Goal: Check status

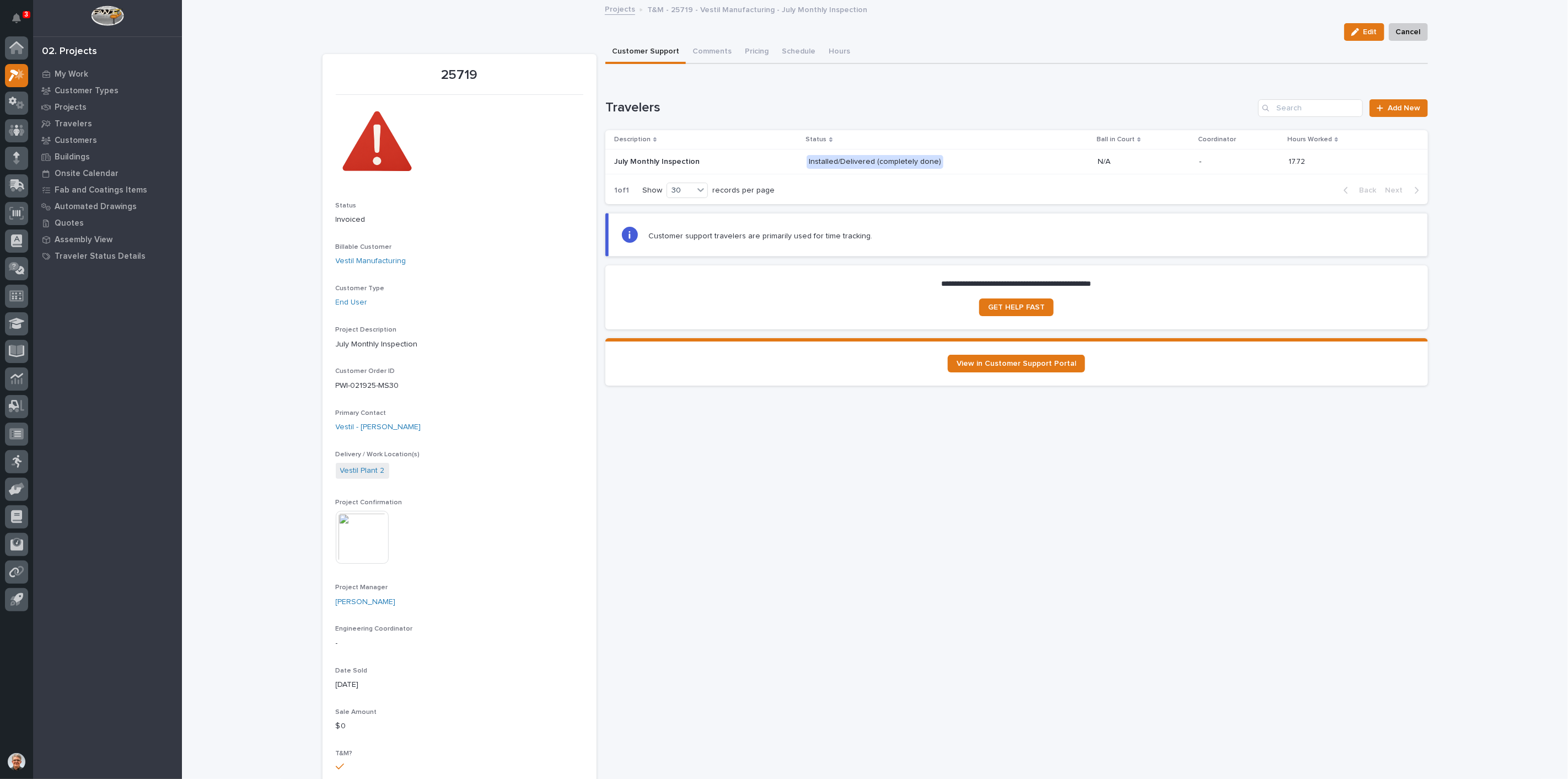
click at [362, 535] on img at bounding box center [362, 537] width 53 height 53
click at [468, 527] on img at bounding box center [472, 537] width 53 height 53
click at [354, 522] on img at bounding box center [362, 537] width 53 height 53
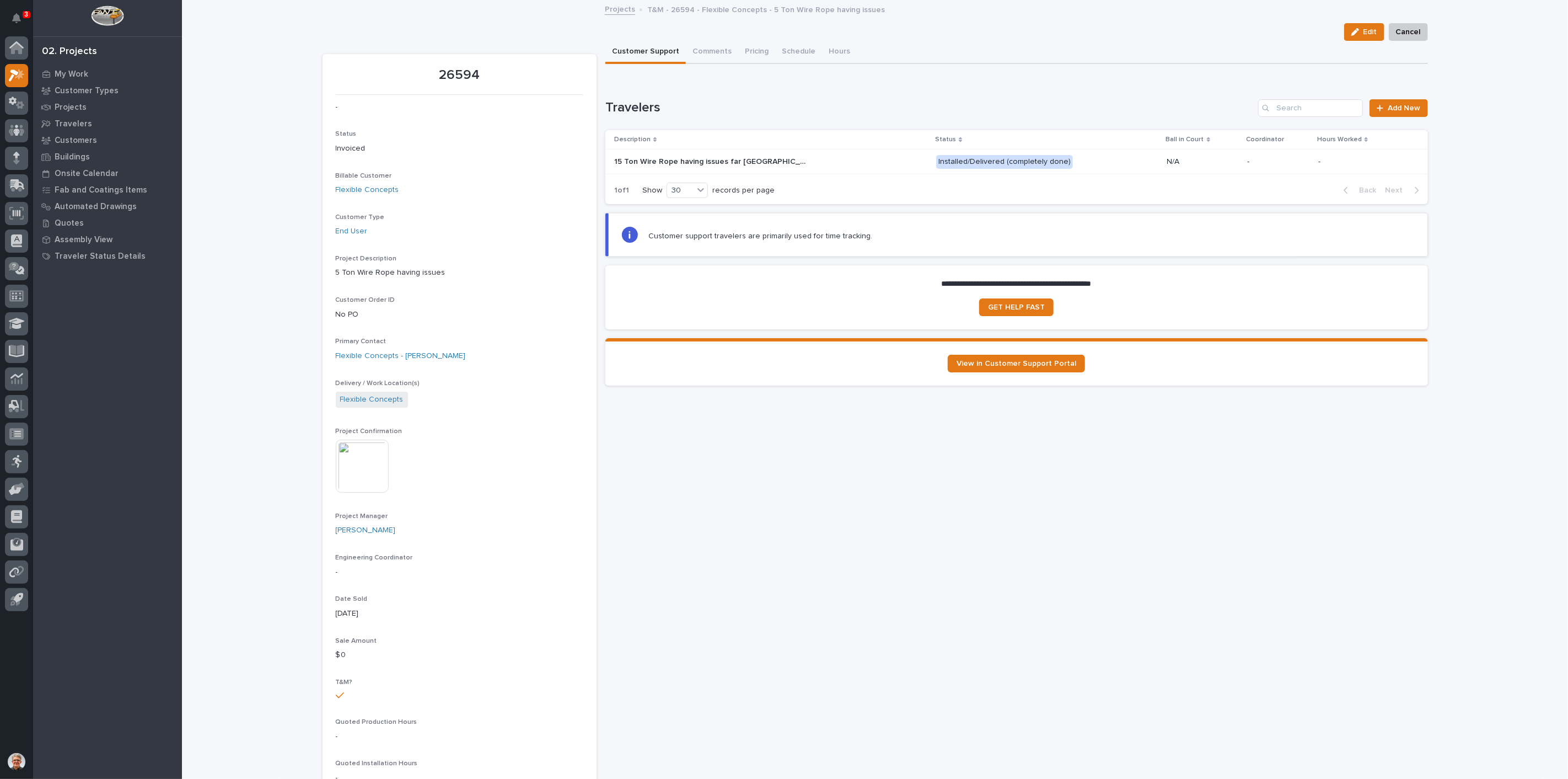
click at [359, 464] on img at bounding box center [362, 466] width 53 height 53
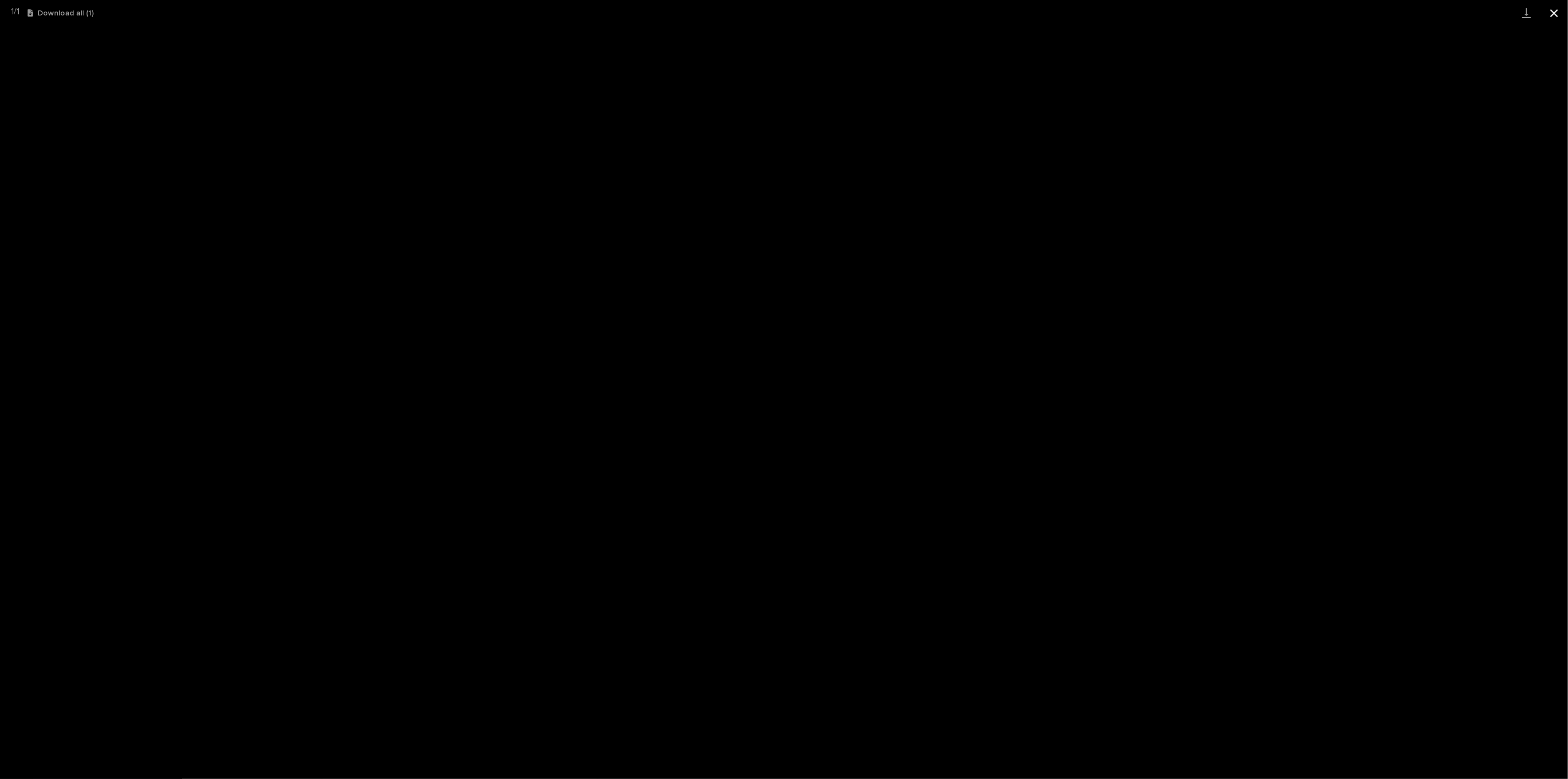
click at [1554, 9] on button "Close gallery" at bounding box center [1554, 13] width 27 height 26
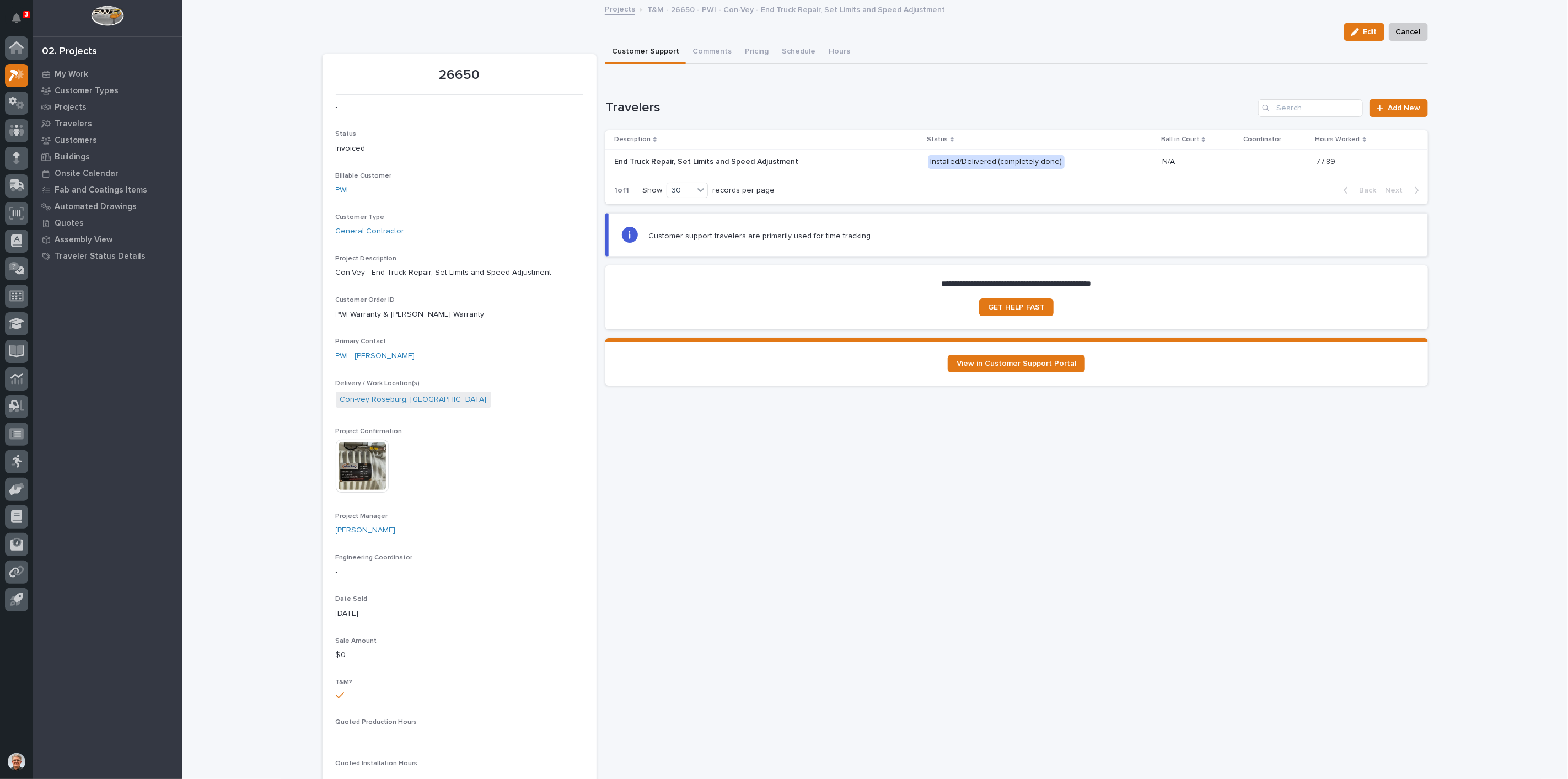
click at [353, 458] on img at bounding box center [362, 466] width 53 height 53
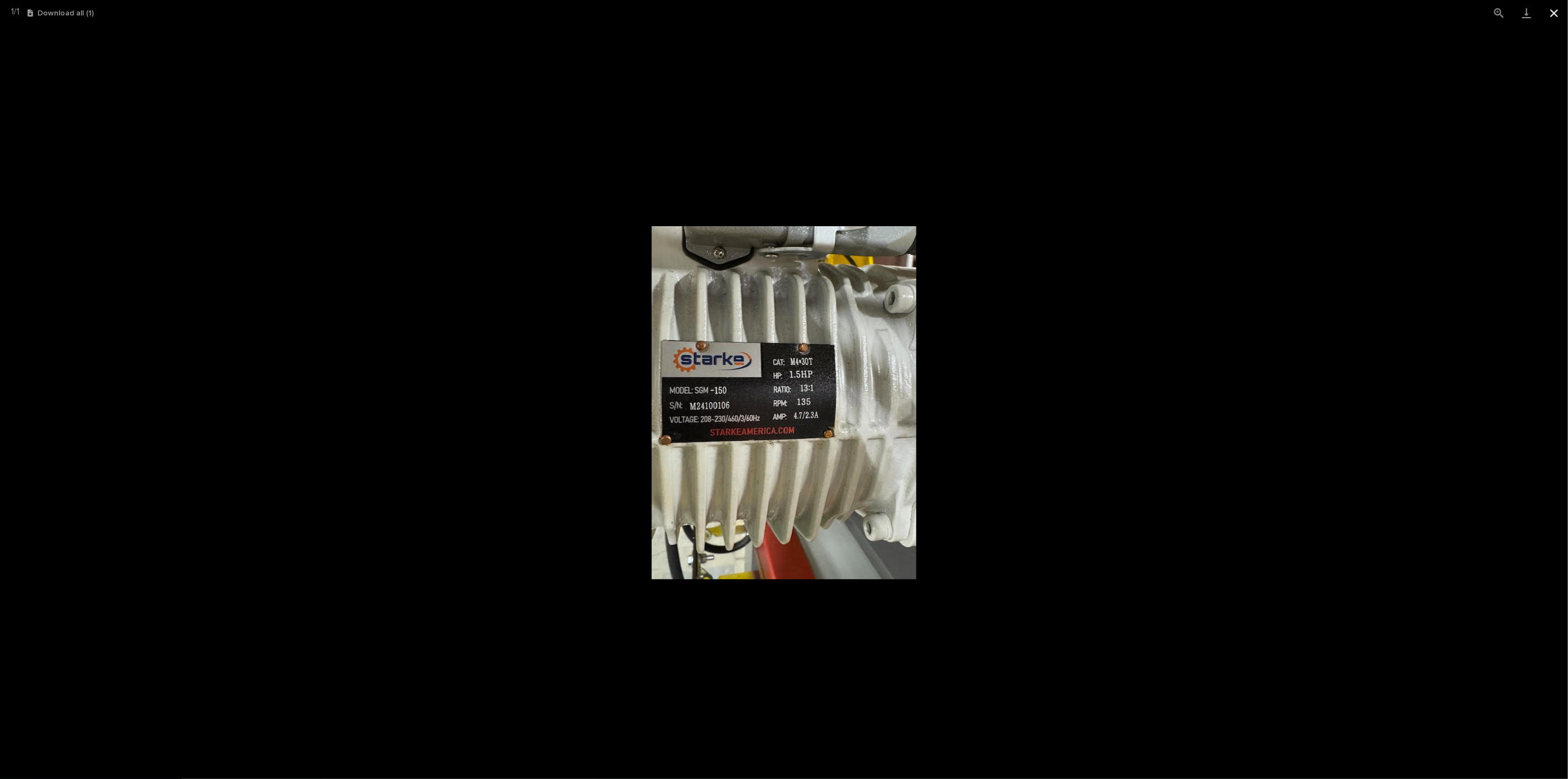
click at [1553, 9] on button "Close gallery" at bounding box center [1554, 13] width 27 height 26
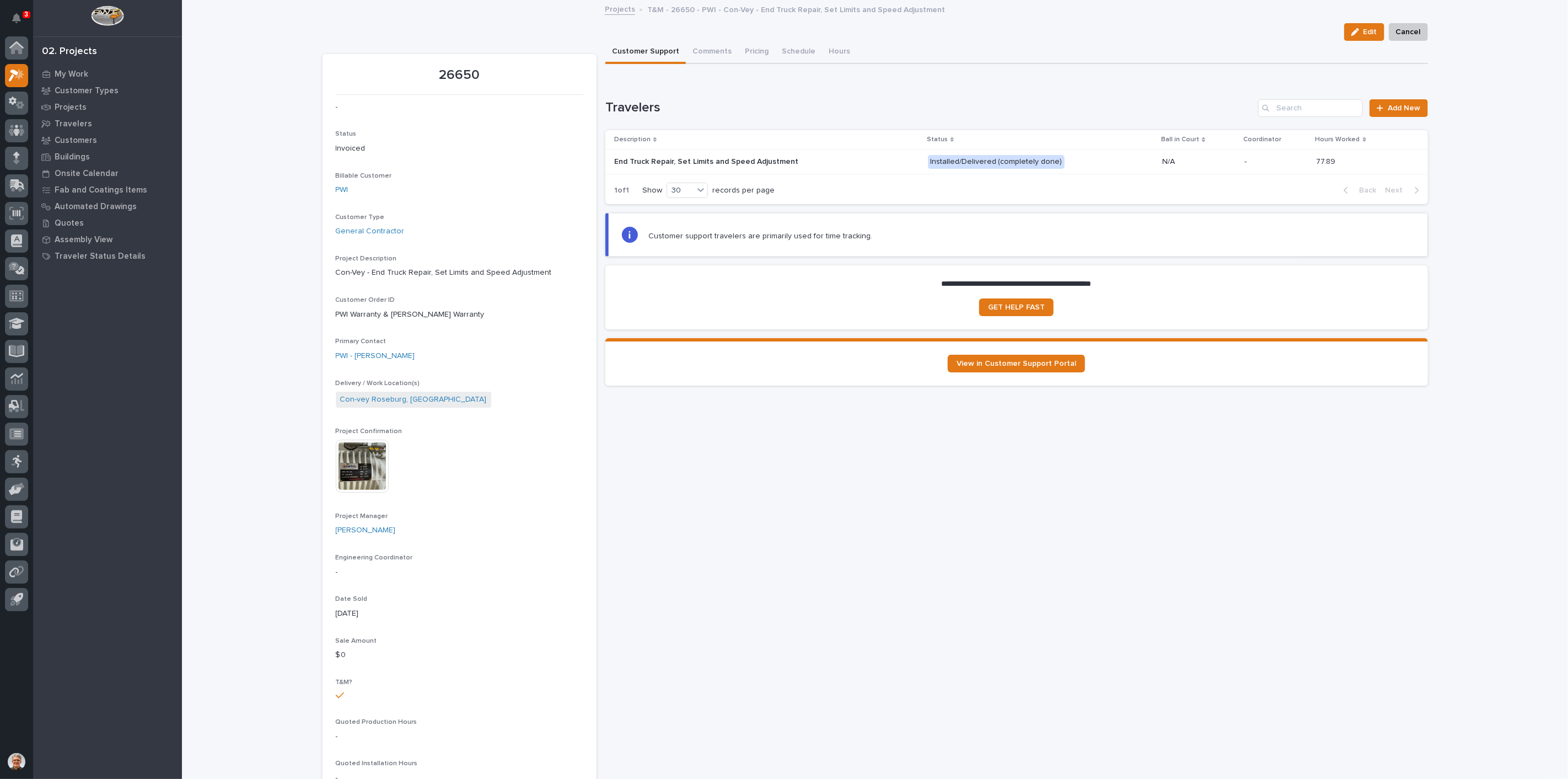
click at [979, 158] on div "Installed/Delivered (completely done)" at bounding box center [996, 162] width 137 height 14
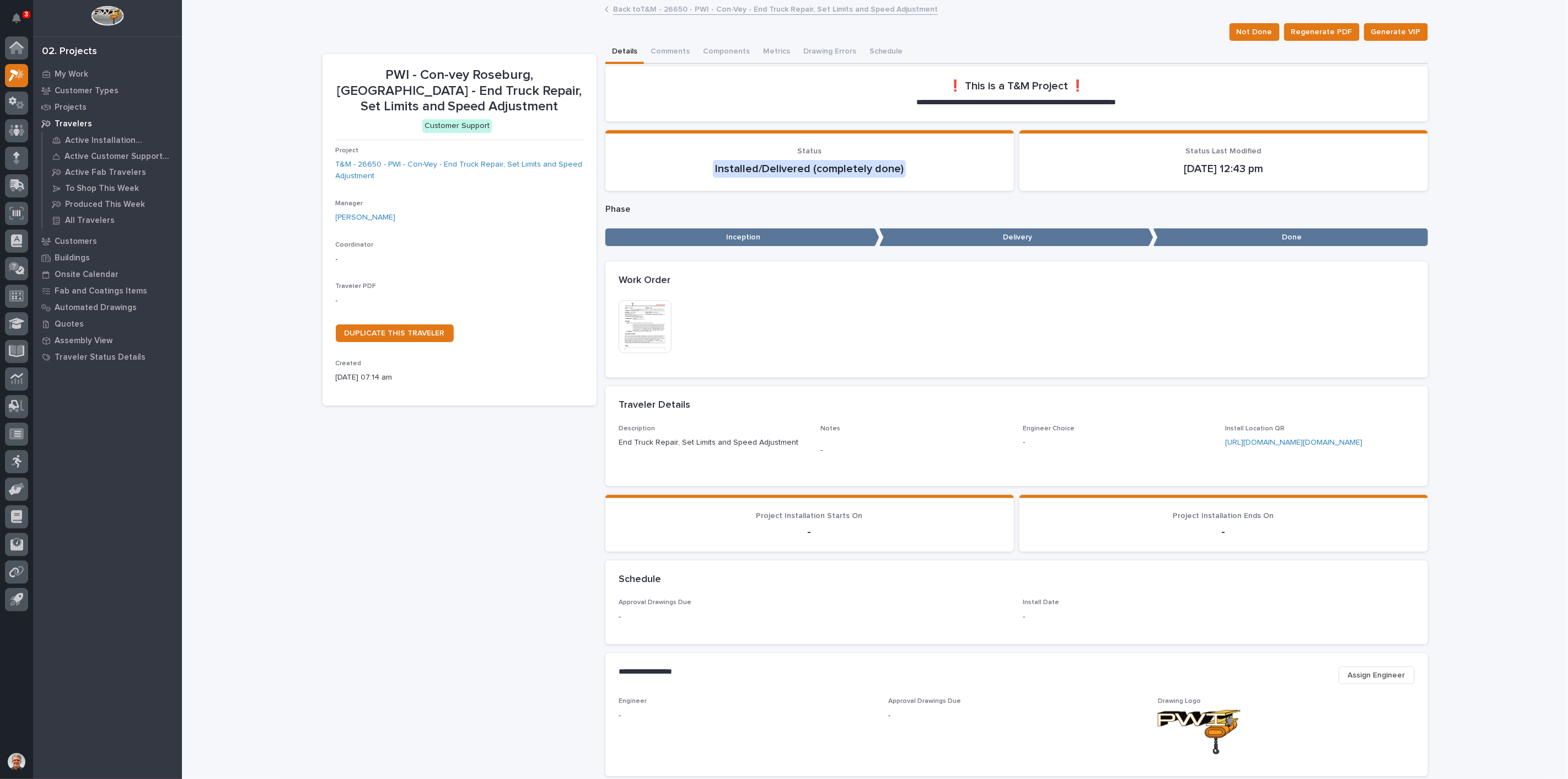
click at [640, 322] on img at bounding box center [645, 326] width 53 height 53
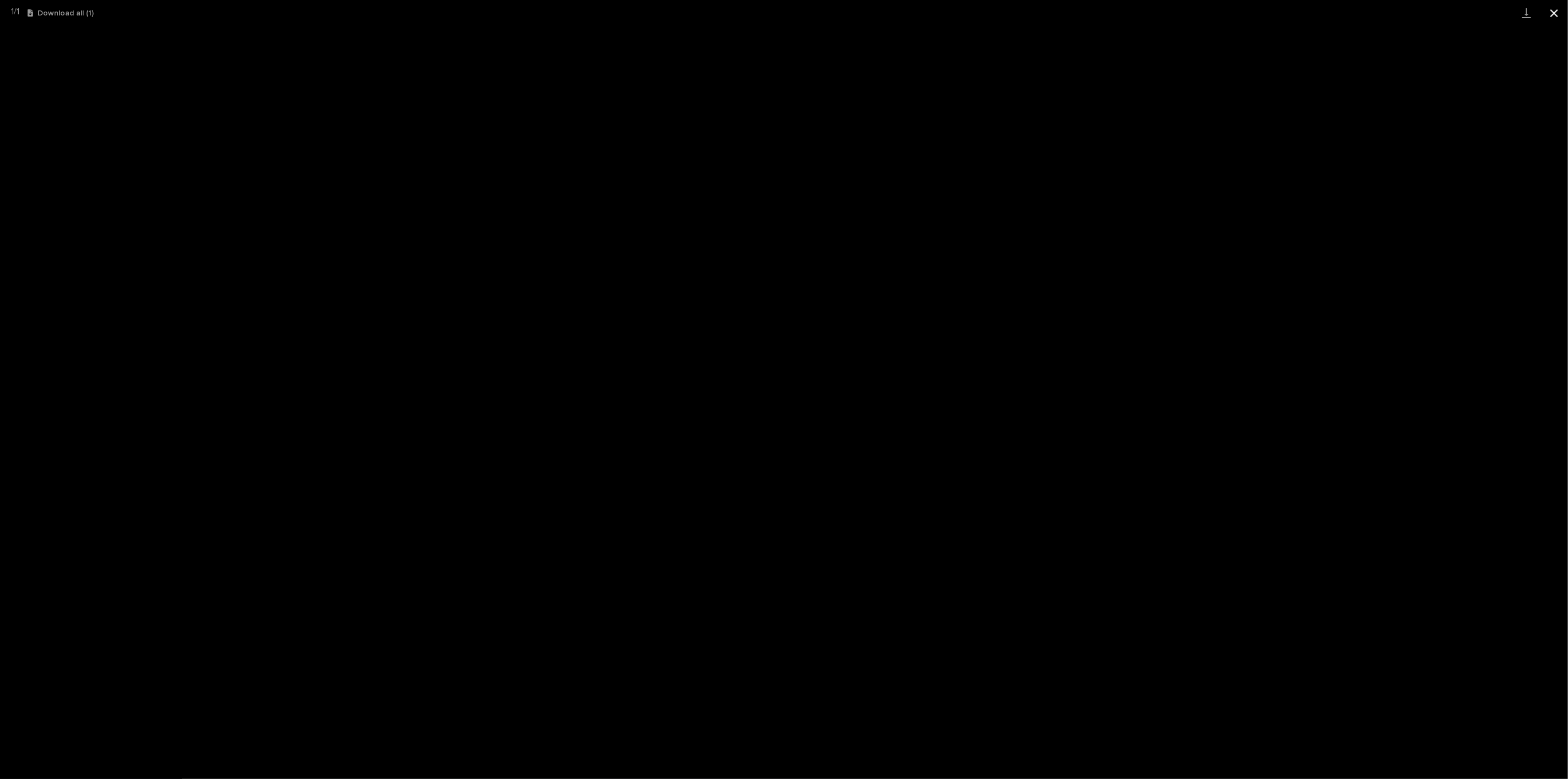
click at [1556, 10] on button "Close gallery" at bounding box center [1554, 13] width 27 height 26
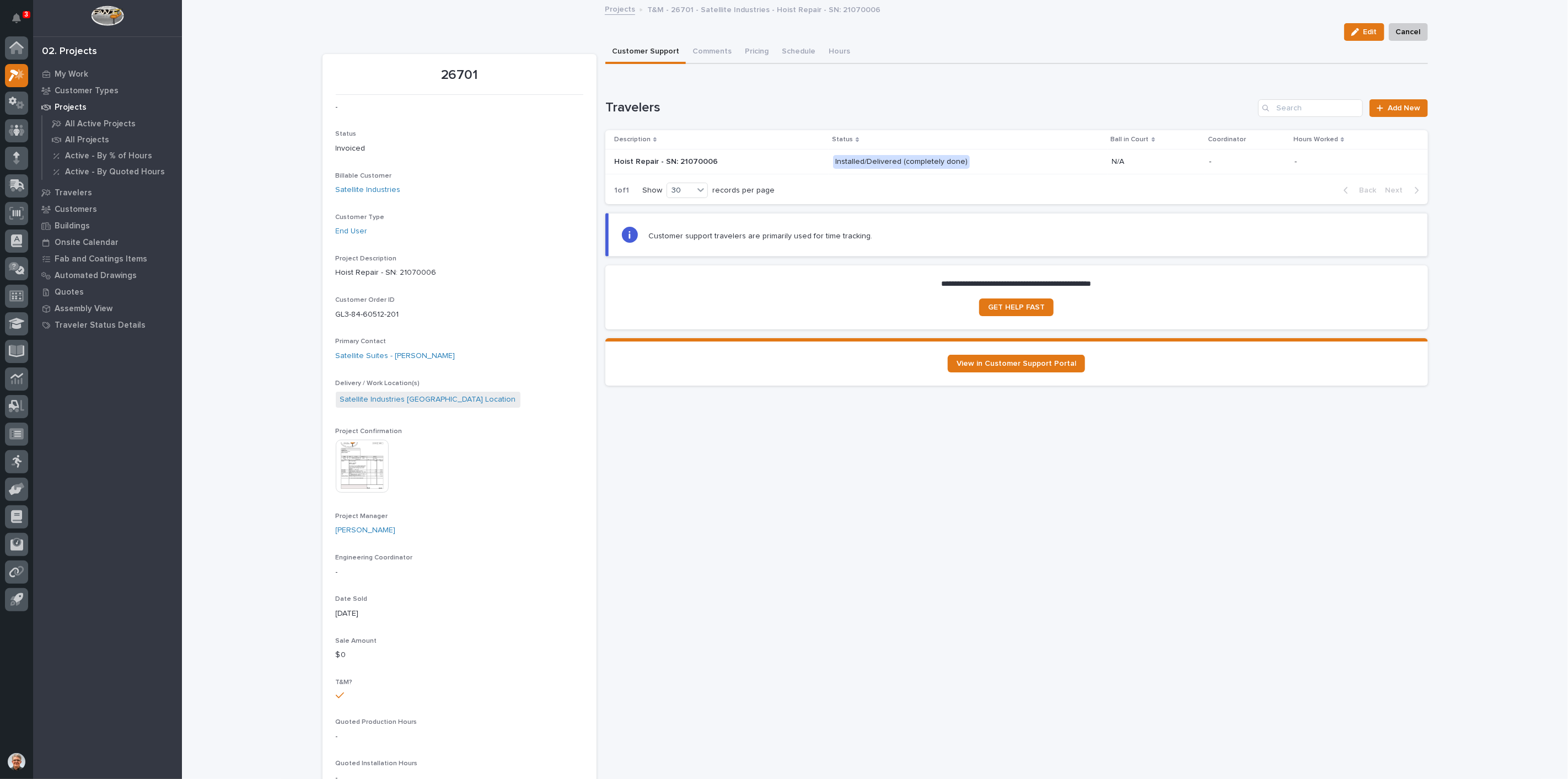
click at [357, 463] on img at bounding box center [362, 466] width 53 height 53
click at [357, 456] on img at bounding box center [362, 466] width 53 height 53
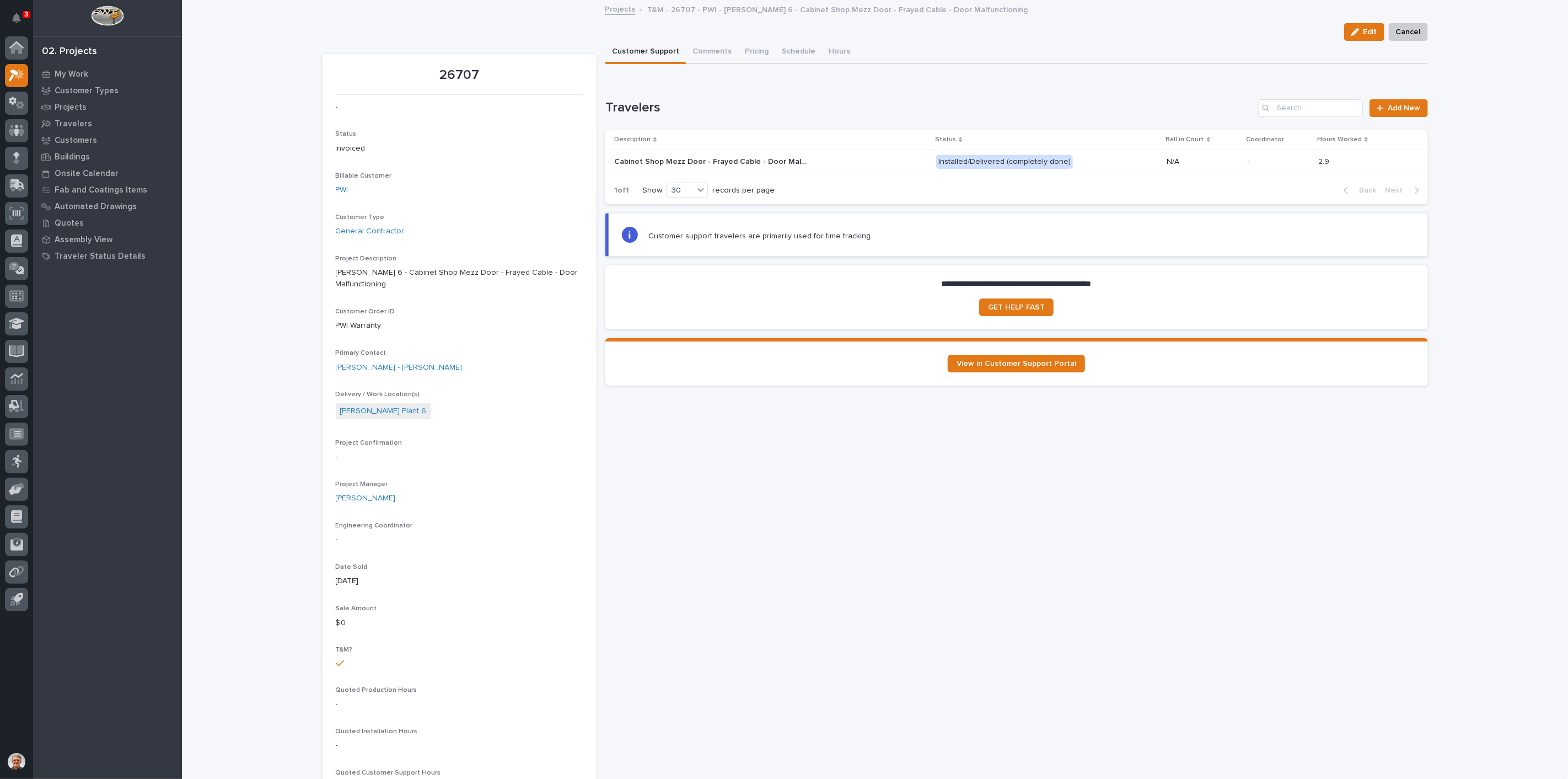
click at [982, 157] on div "Installed/Delivered (completely done)" at bounding box center [1004, 162] width 137 height 14
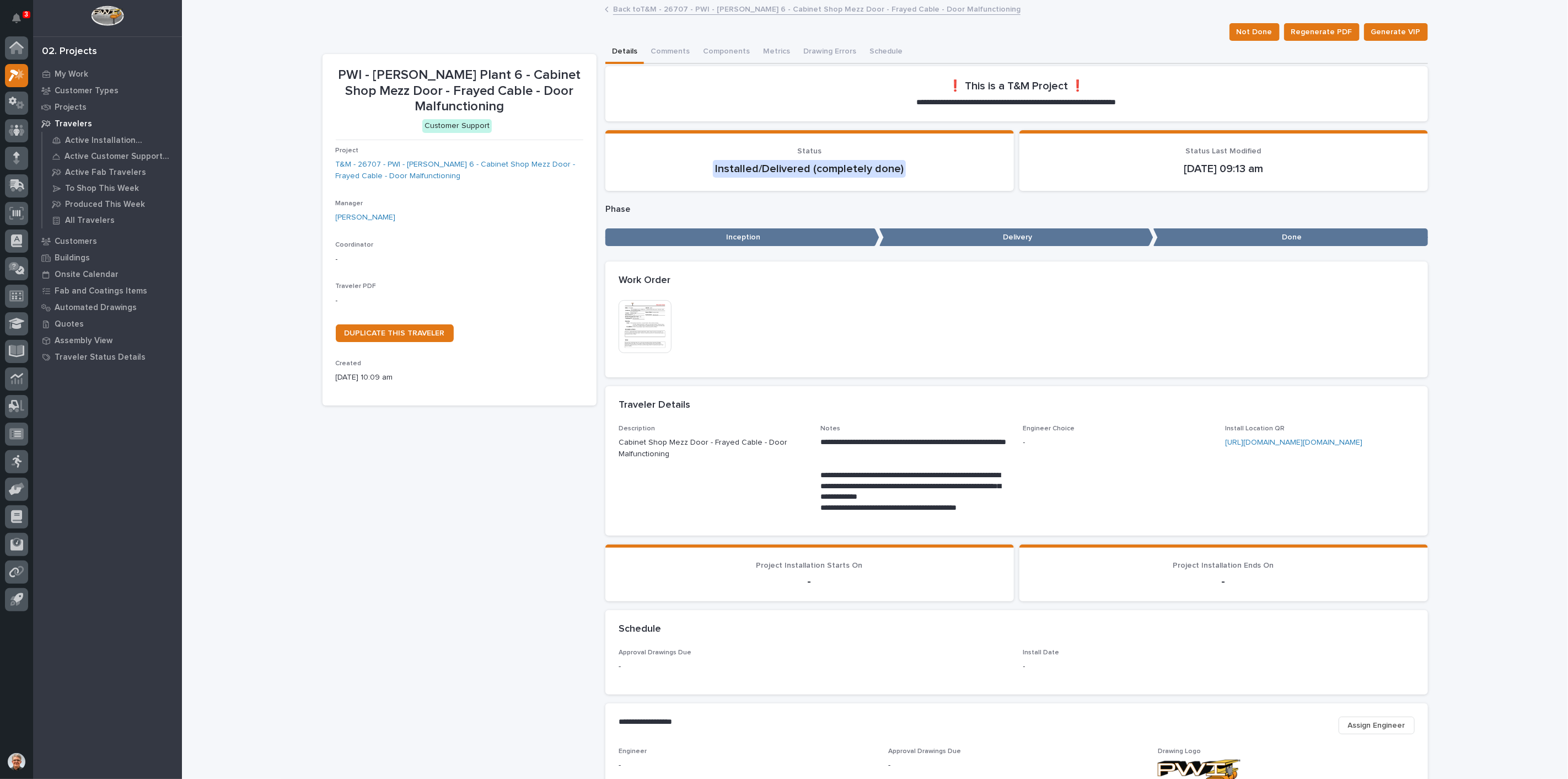
click at [641, 325] on img at bounding box center [645, 326] width 53 height 53
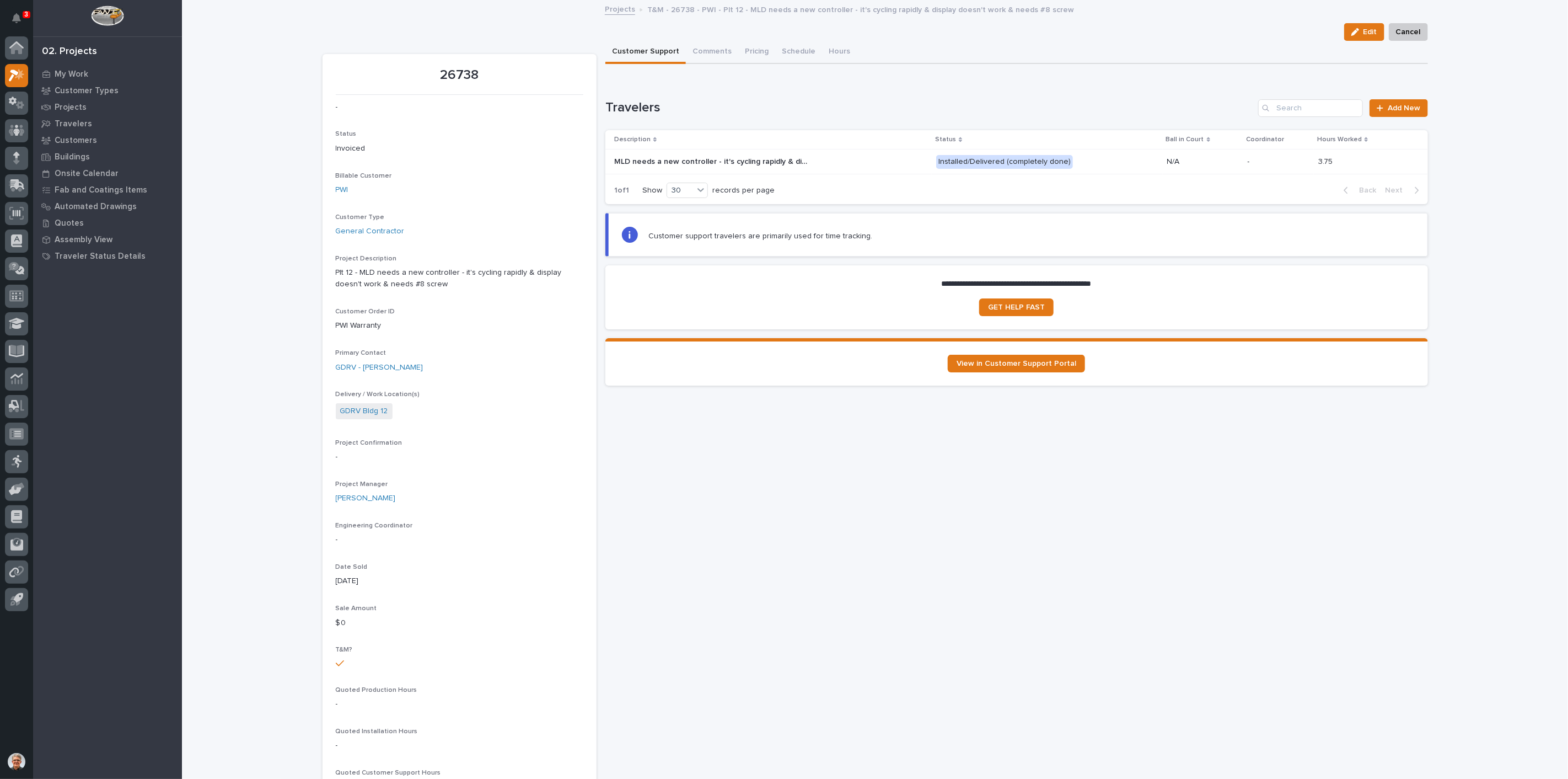
click at [1004, 157] on div "Installed/Delivered (completely done)" at bounding box center [1004, 162] width 137 height 14
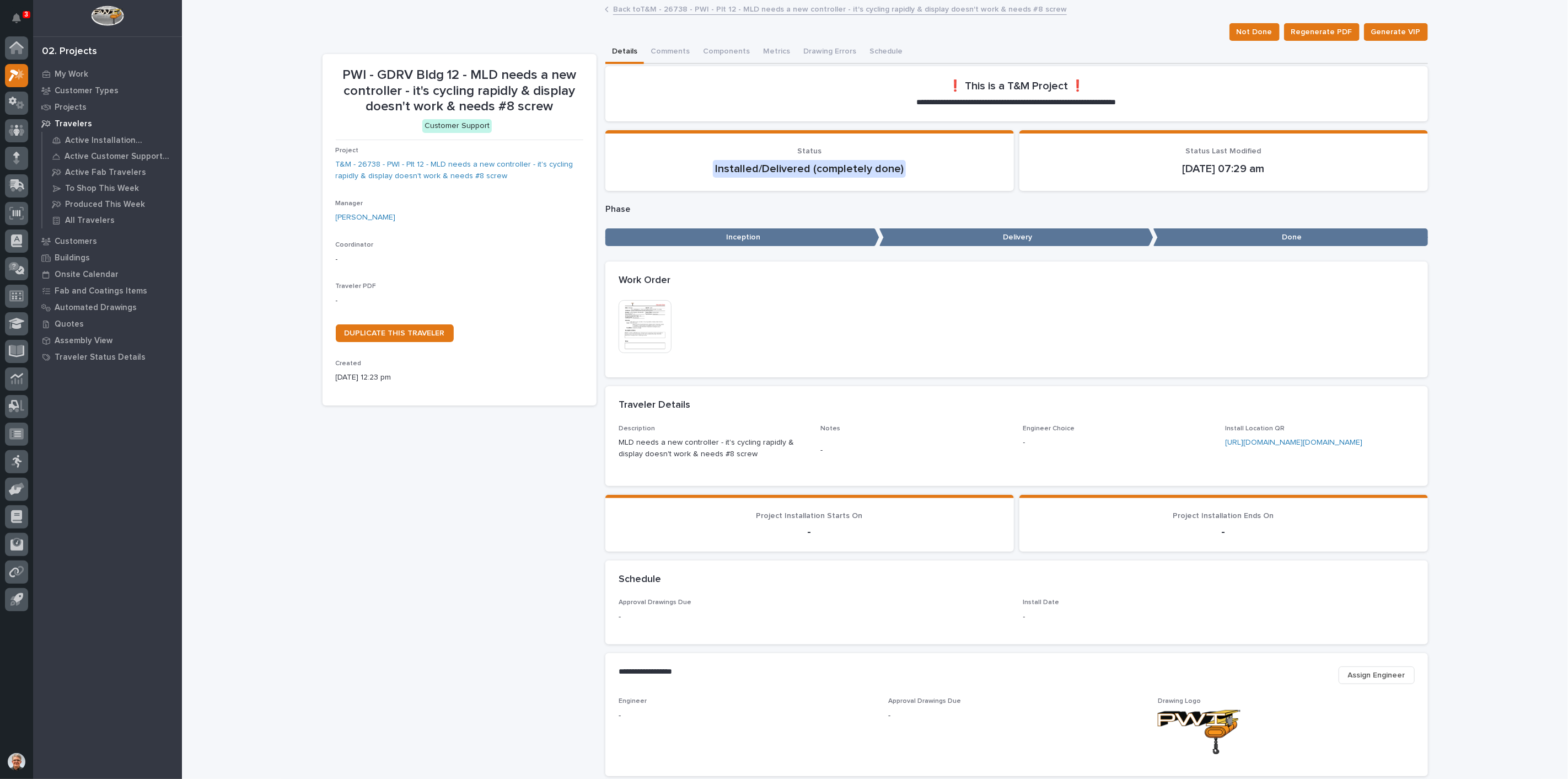
click at [631, 311] on img at bounding box center [645, 326] width 53 height 53
